Goal: Information Seeking & Learning: Compare options

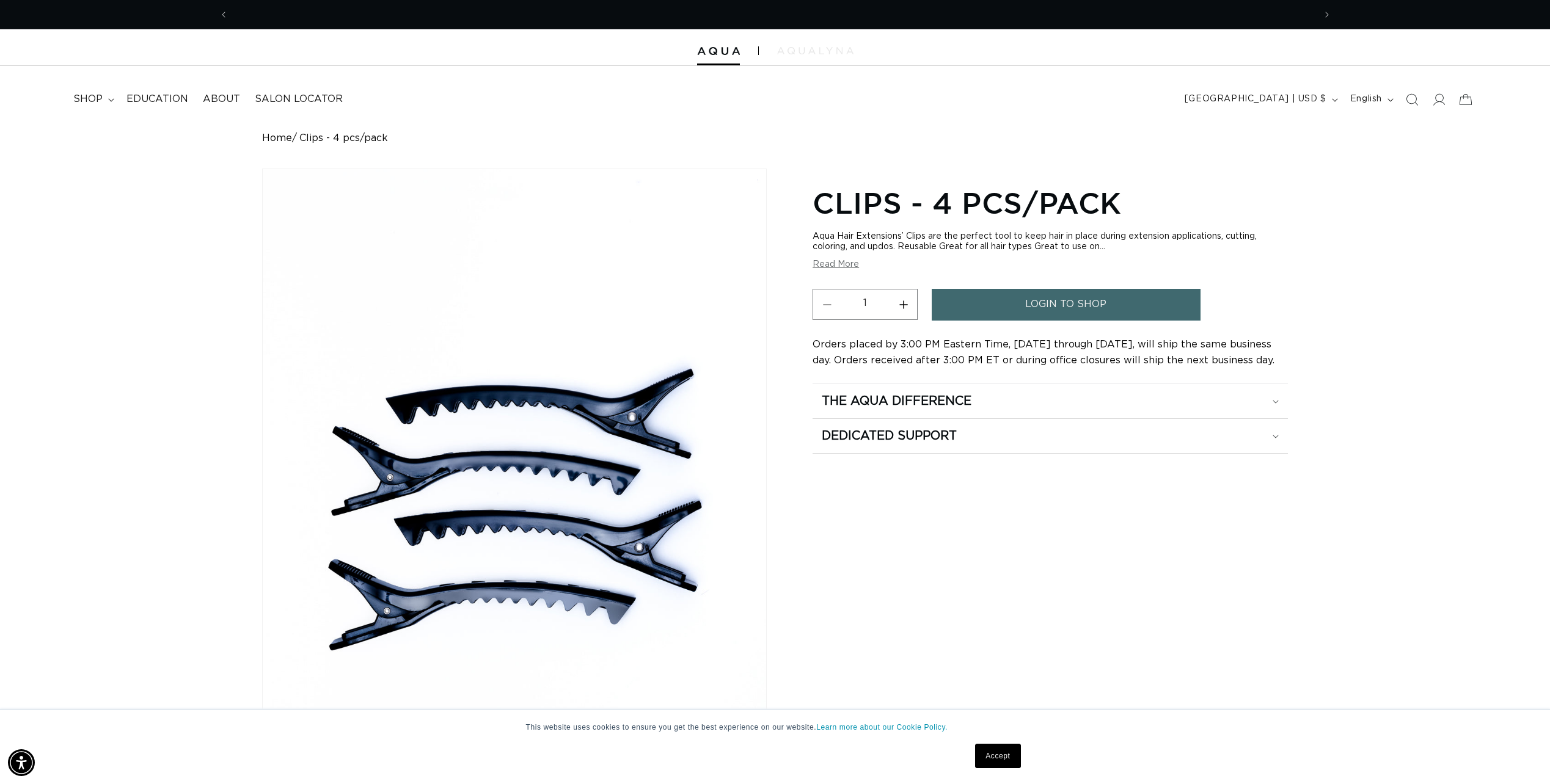
scroll to position [0, 1086]
click at [98, 92] on summary "shop" at bounding box center [92, 99] width 53 height 28
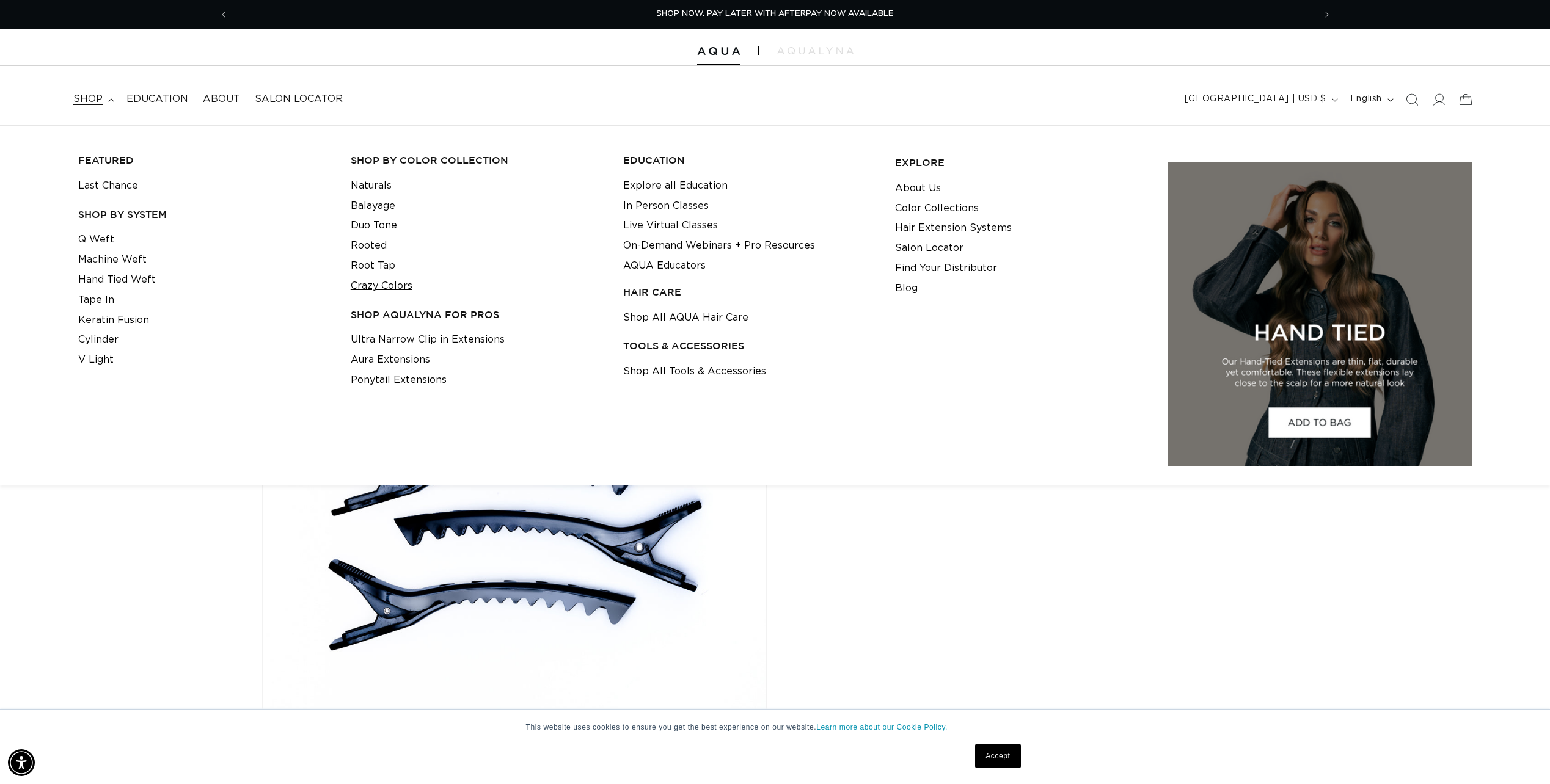
click at [393, 288] on link "Crazy Colors" at bounding box center [381, 287] width 61 height 20
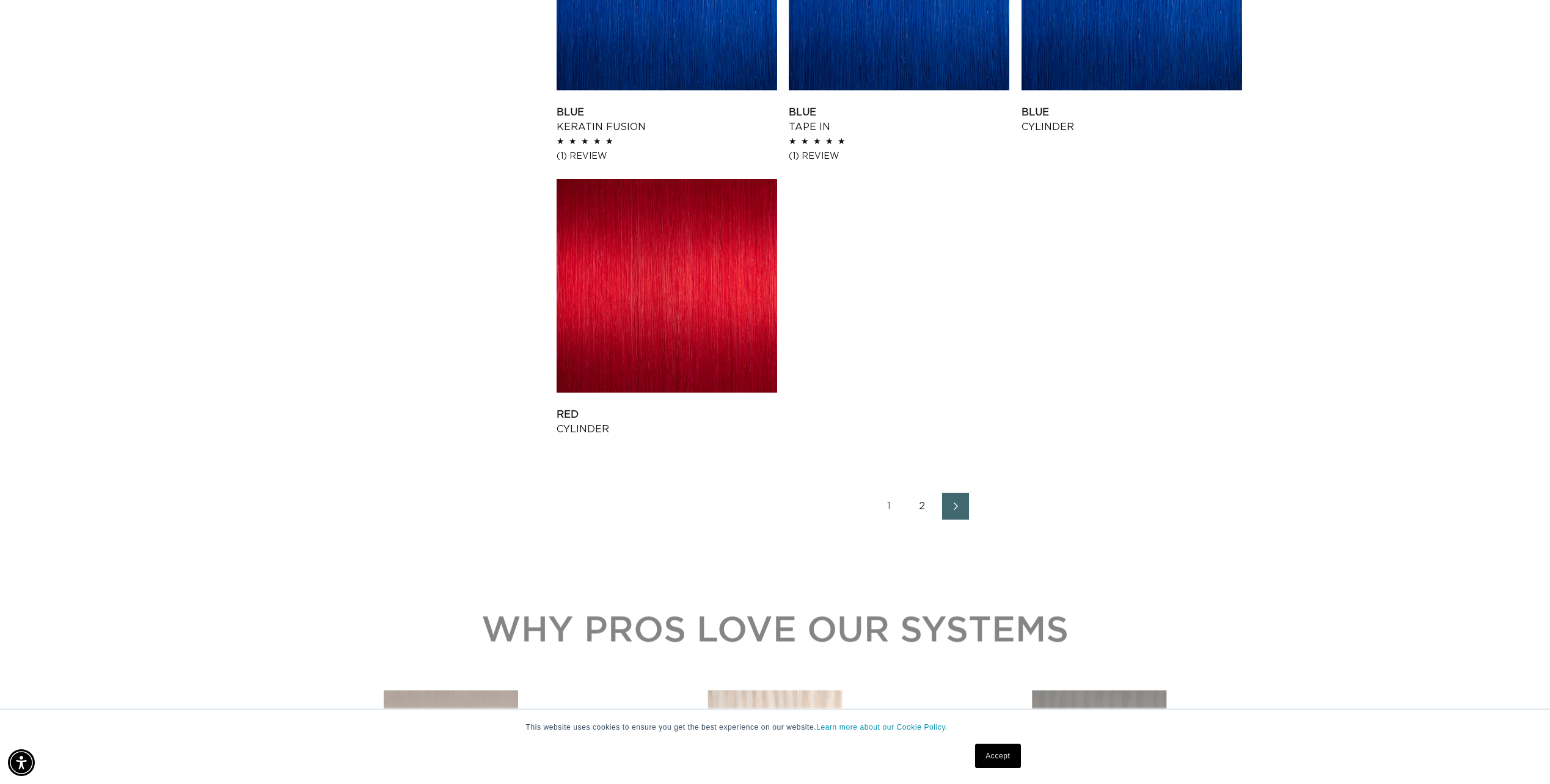
scroll to position [0, 1086]
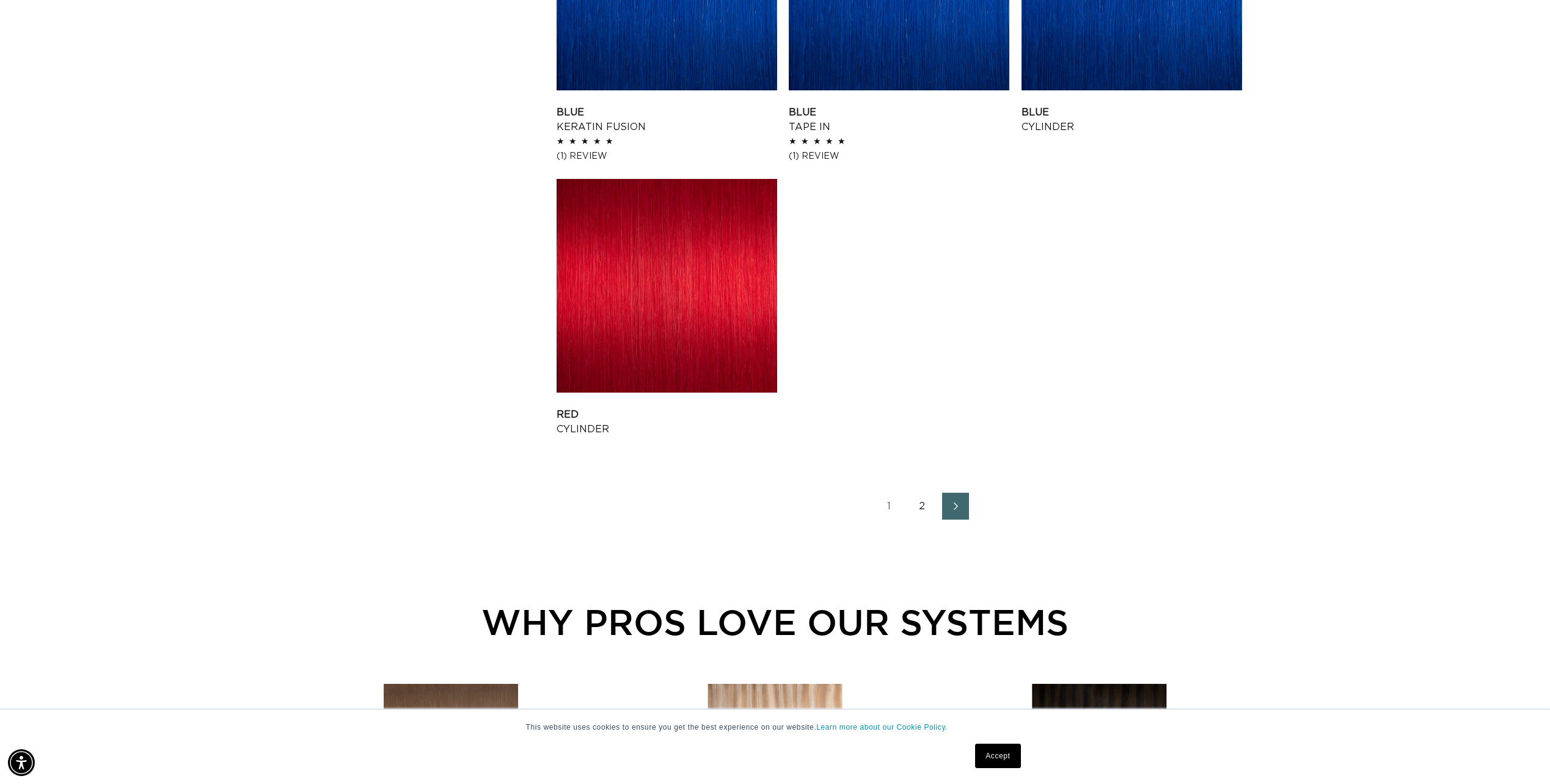
click at [918, 505] on link "2" at bounding box center [923, 507] width 27 height 27
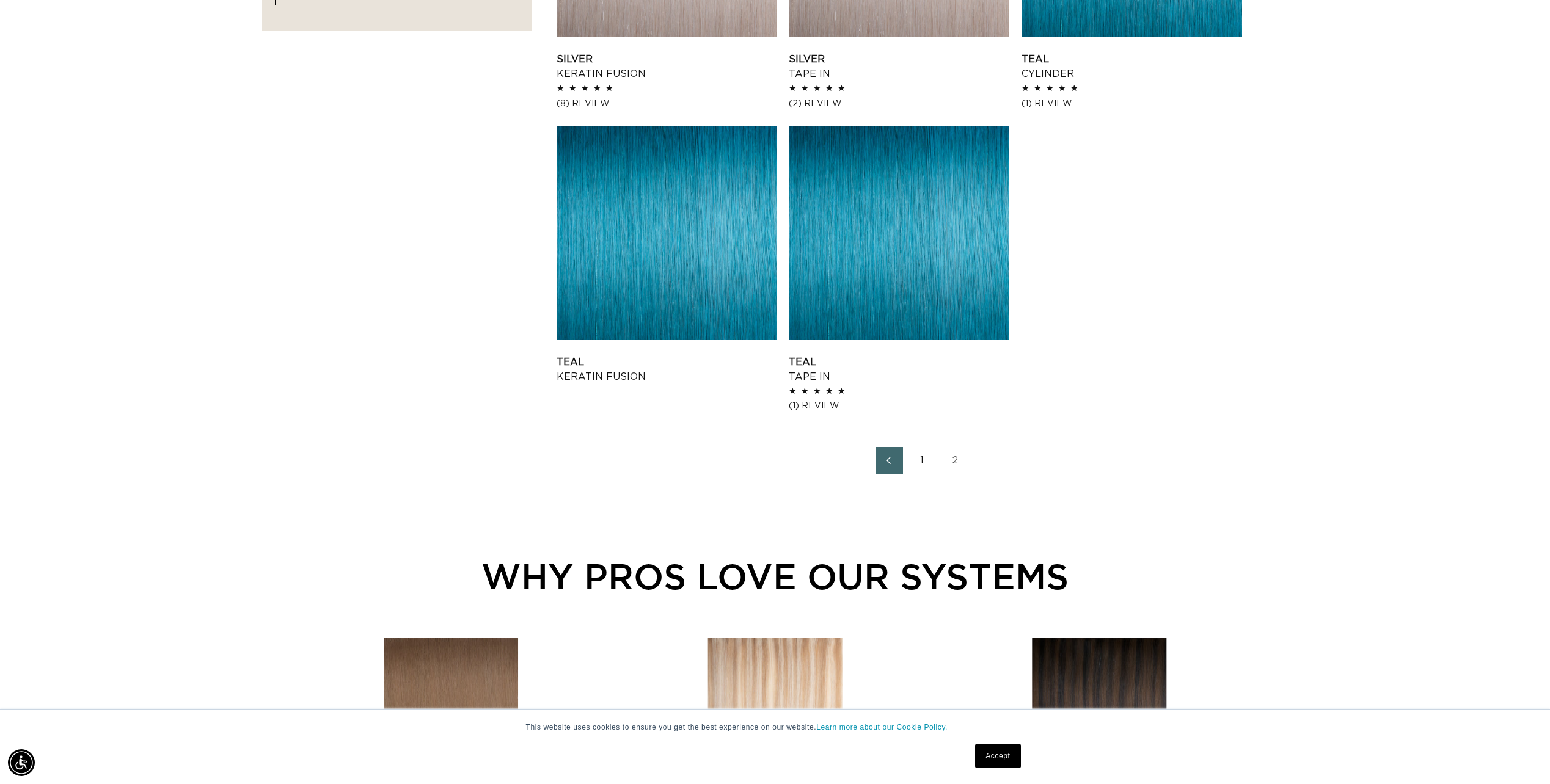
scroll to position [0, 1086]
click at [916, 460] on link "1" at bounding box center [923, 460] width 27 height 27
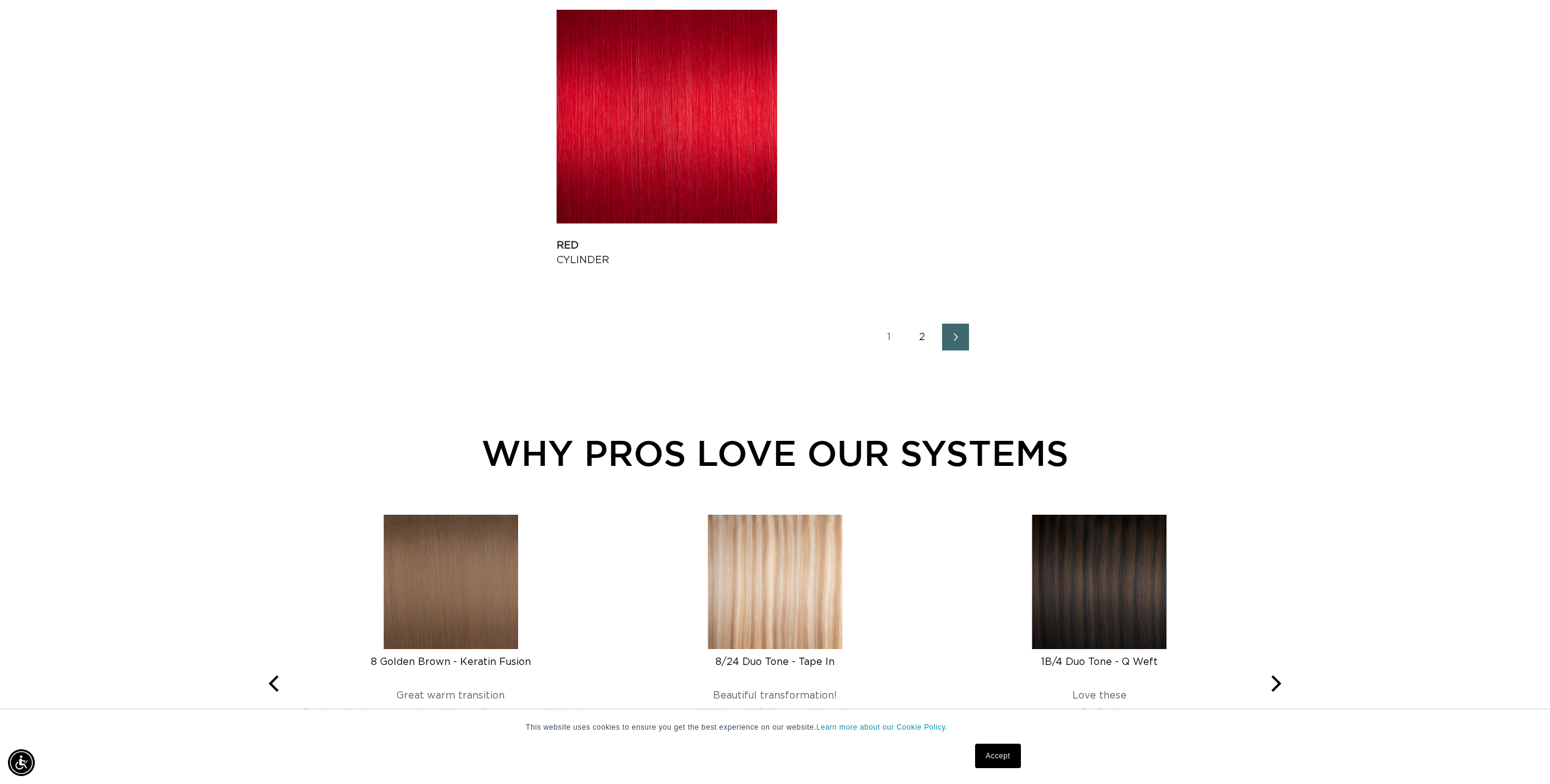
scroll to position [0, 2173]
click at [639, 238] on link "Red Cylinder" at bounding box center [667, 252] width 220 height 29
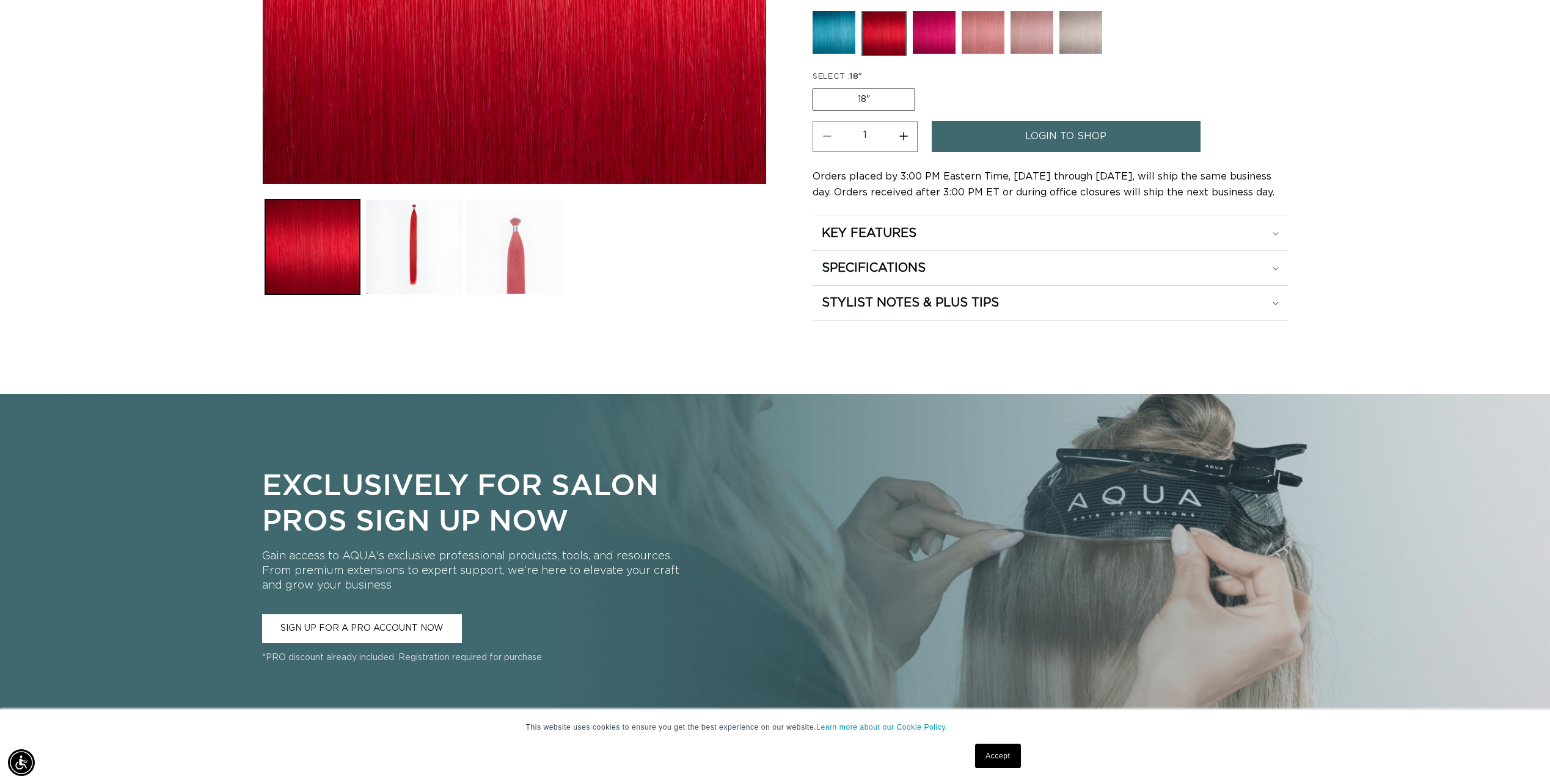
scroll to position [0, 1086]
click at [527, 254] on button "Load image 3 in gallery view" at bounding box center [514, 247] width 95 height 95
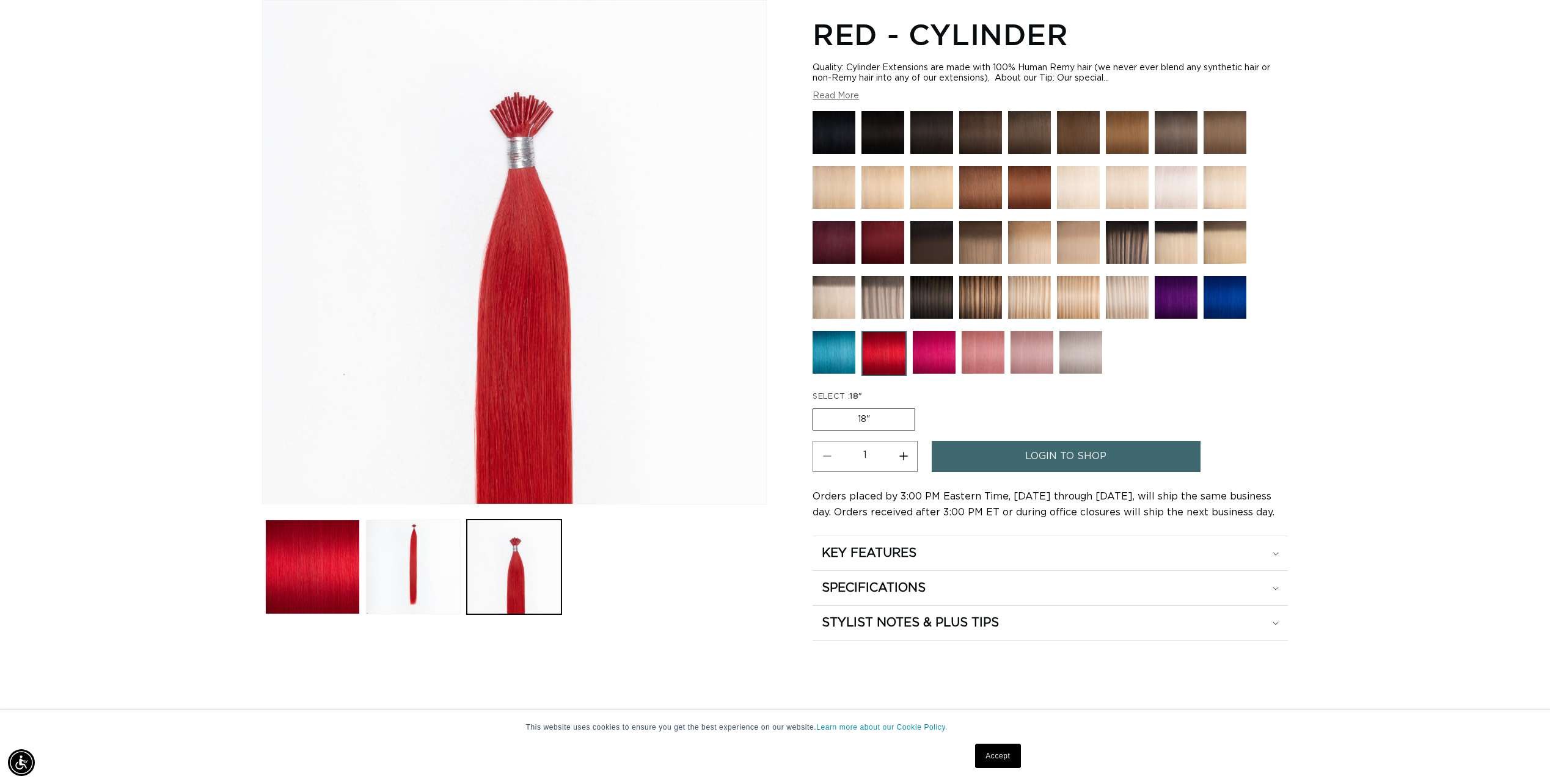
scroll to position [0, 0]
click at [836, 343] on img at bounding box center [834, 352] width 43 height 43
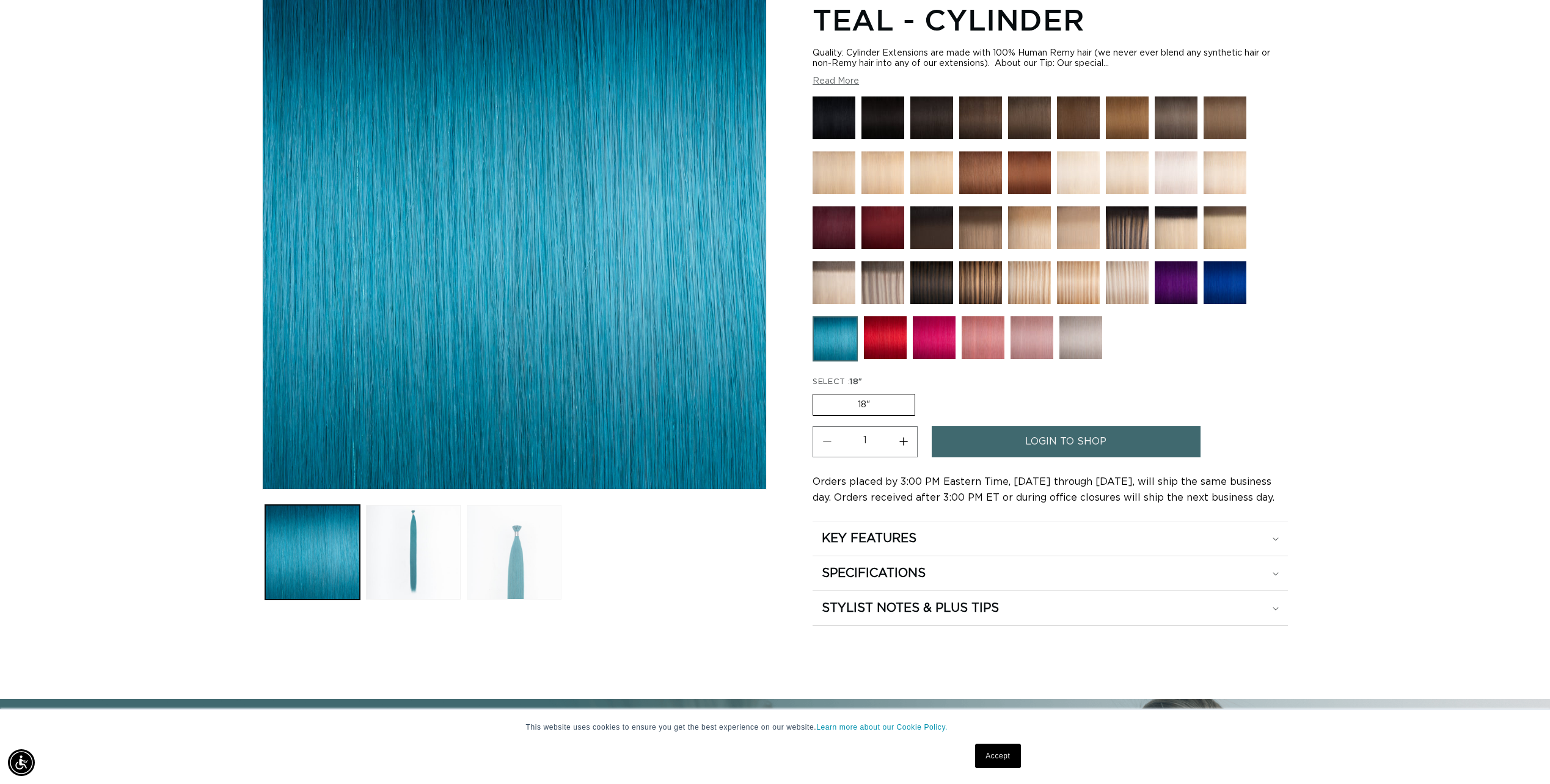
click at [522, 548] on button "Load image 3 in gallery view" at bounding box center [514, 552] width 95 height 95
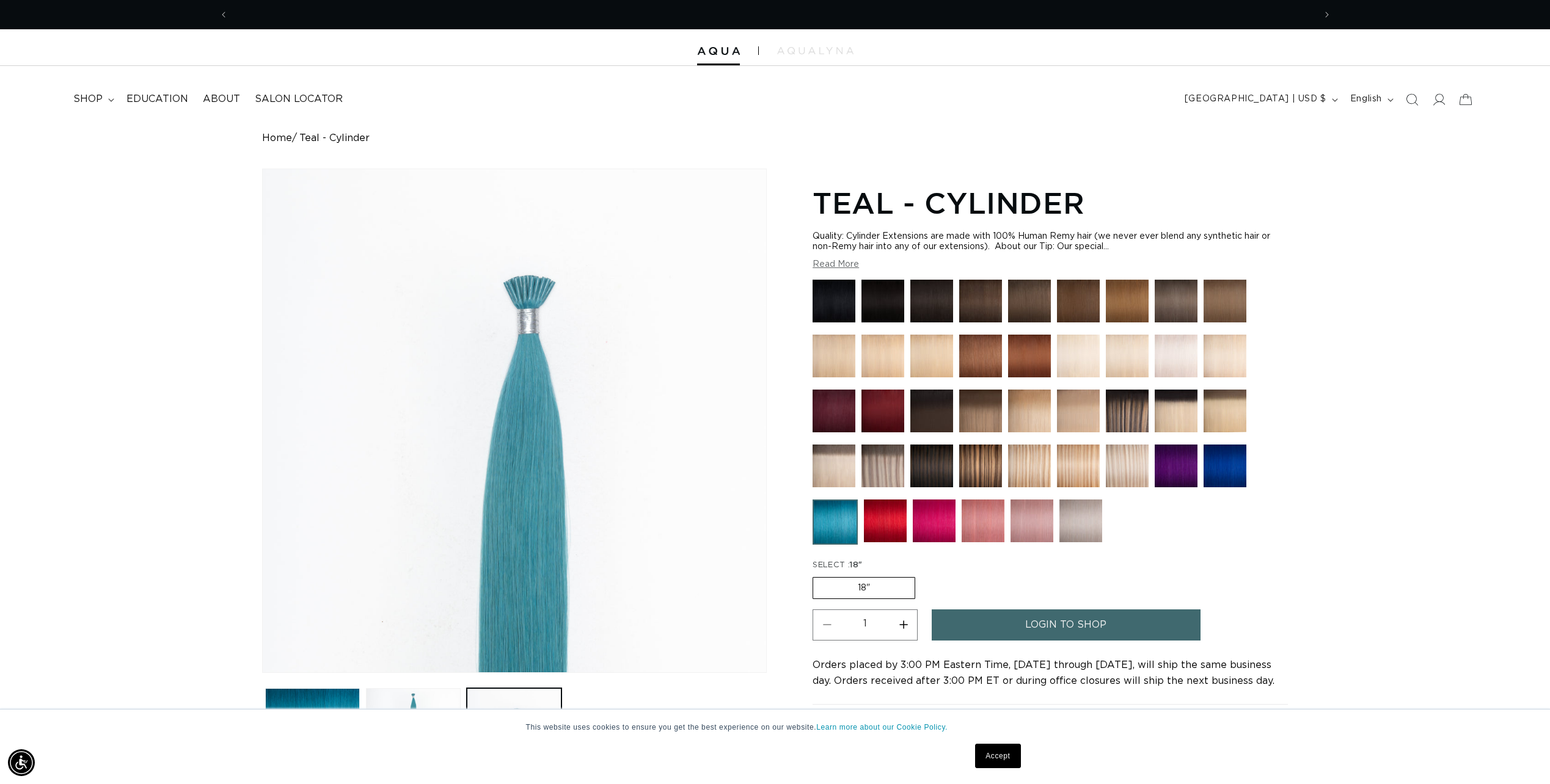
scroll to position [0, 1086]
click at [1236, 469] on img at bounding box center [1225, 466] width 43 height 43
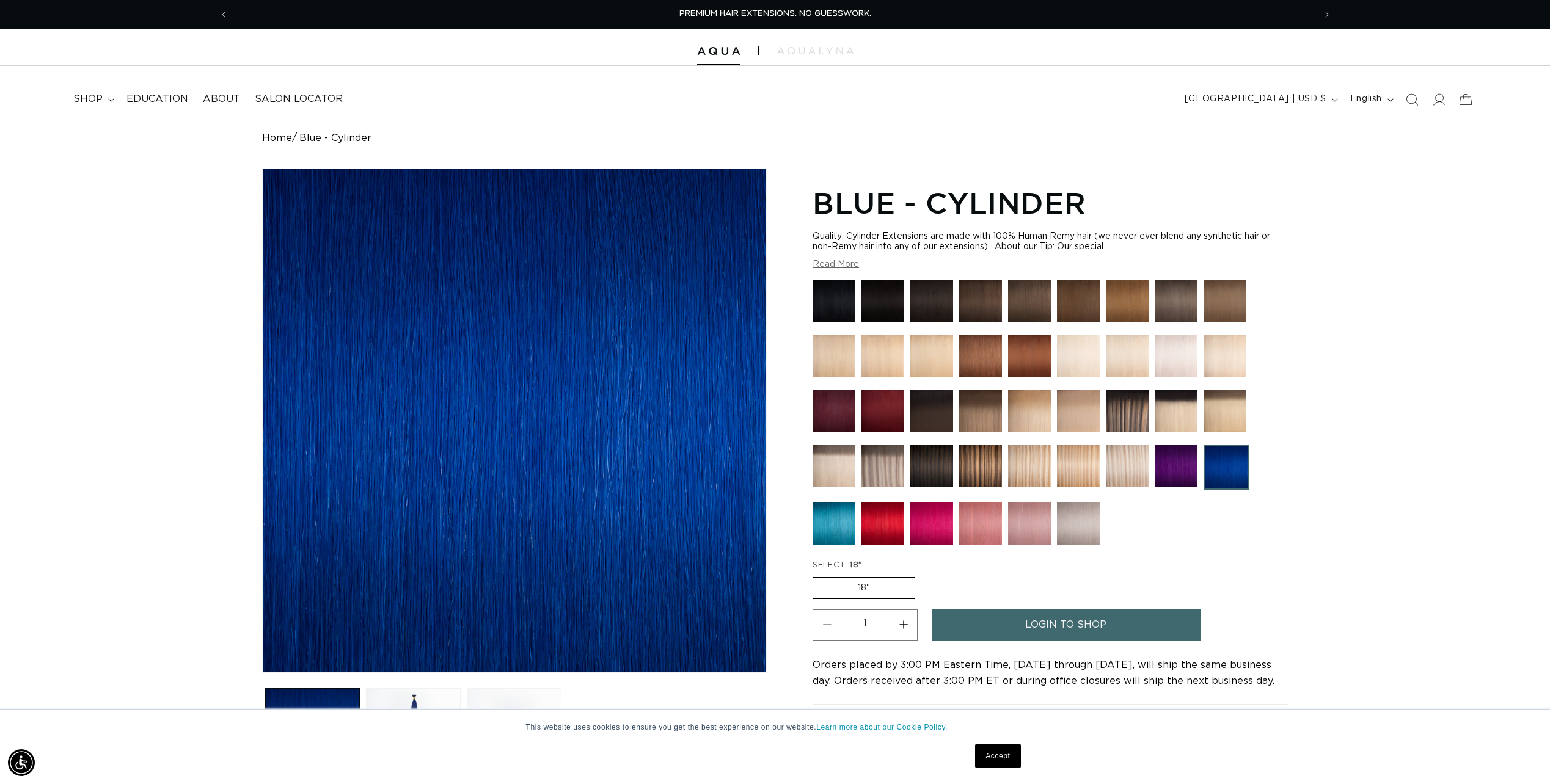
click at [1184, 460] on img at bounding box center [1176, 466] width 43 height 43
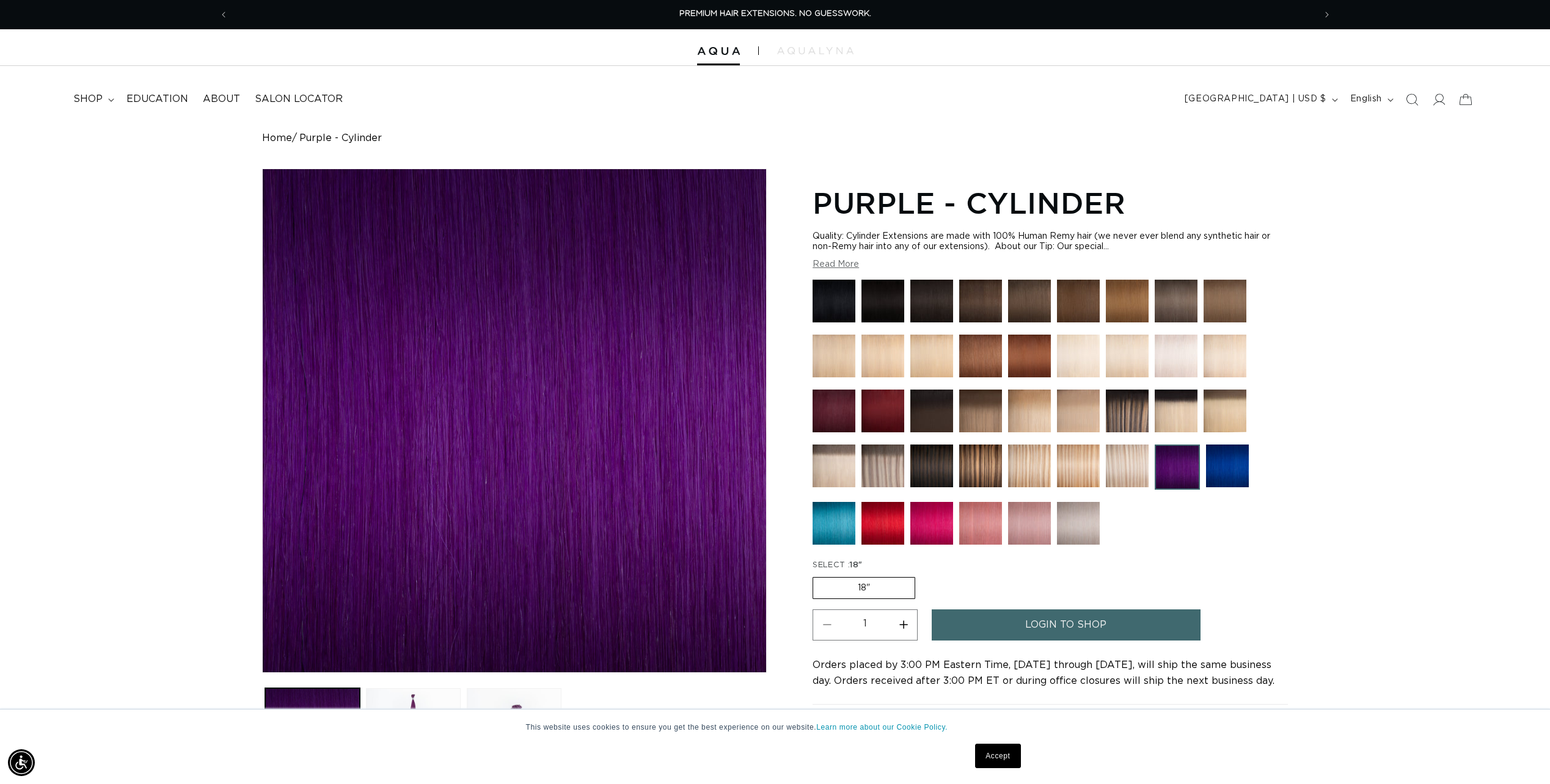
click at [1147, 353] on img at bounding box center [1127, 355] width 43 height 43
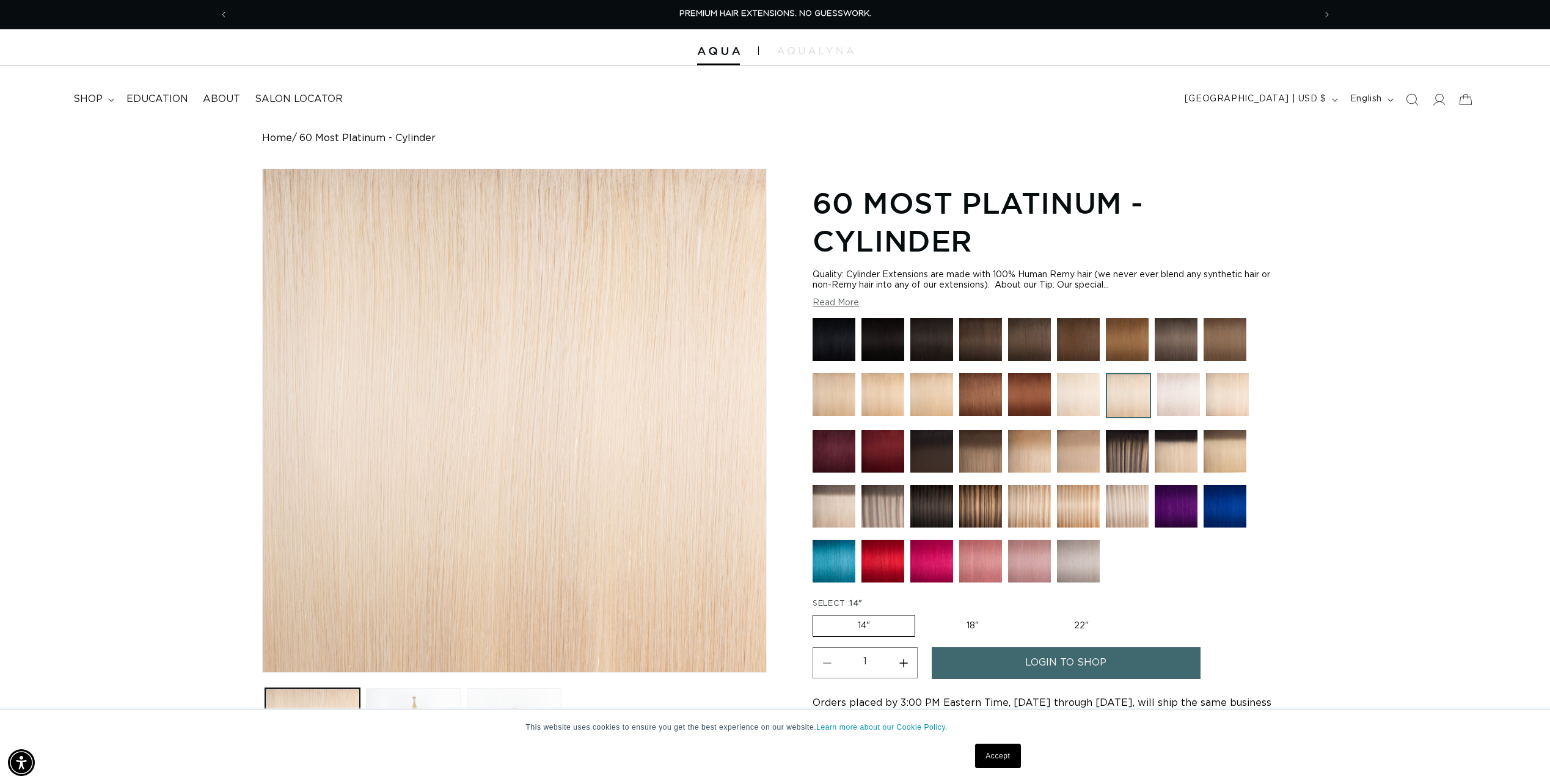
click at [1070, 405] on img at bounding box center [1078, 394] width 43 height 43
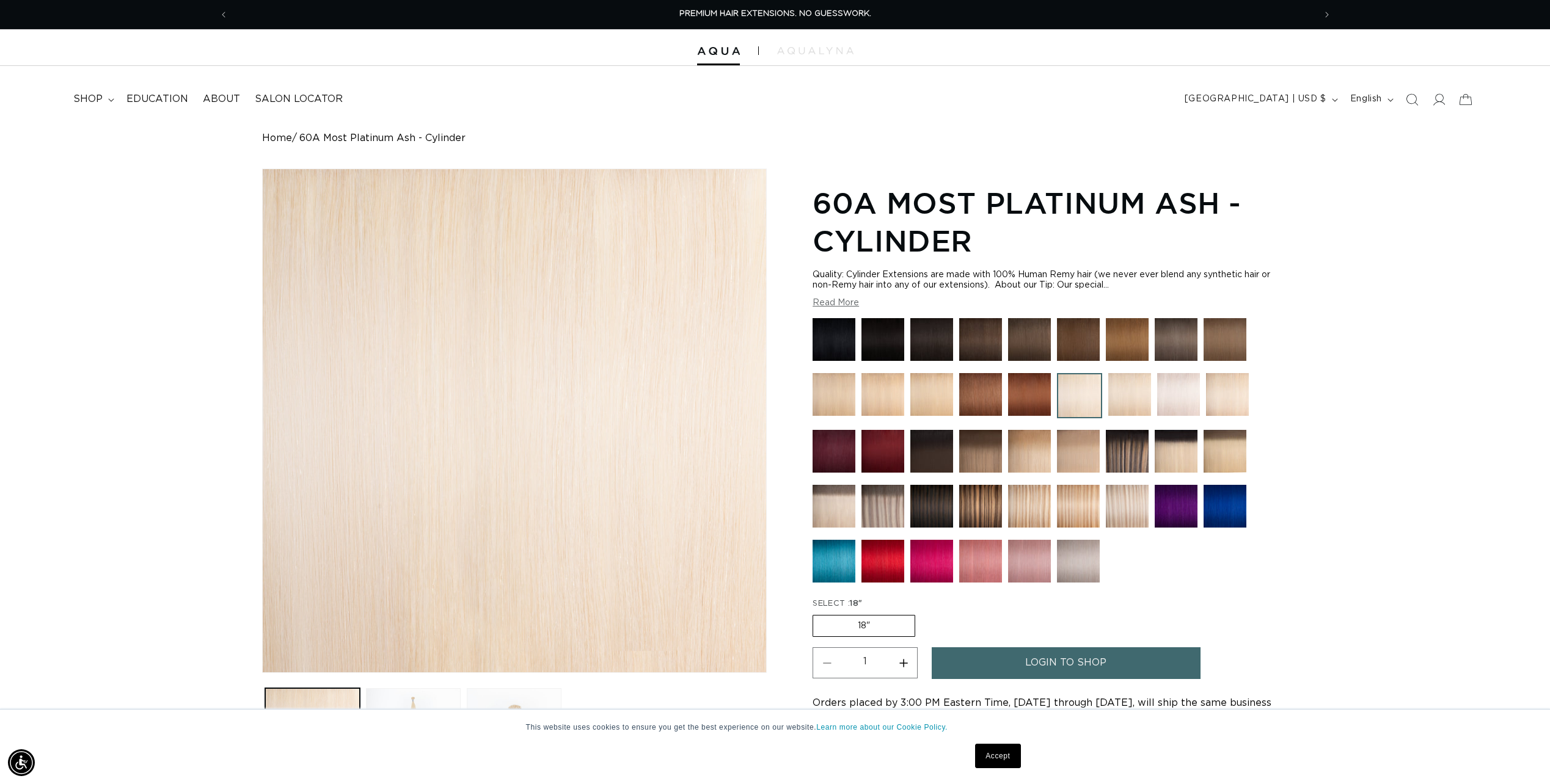
click at [1242, 400] on img at bounding box center [1227, 394] width 43 height 43
